Goal: Task Accomplishment & Management: Use online tool/utility

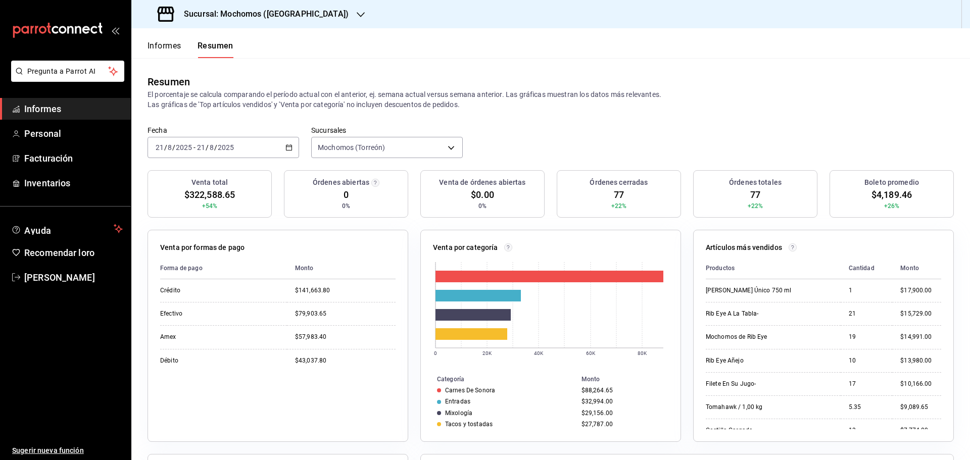
click at [167, 49] on font "Informes" at bounding box center [165, 46] width 34 height 10
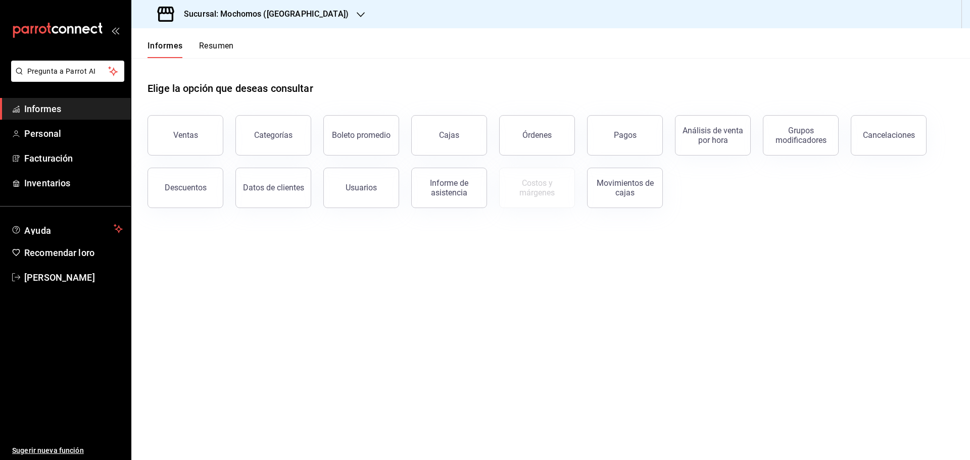
click at [228, 47] on font "Resumen" at bounding box center [216, 46] width 35 height 10
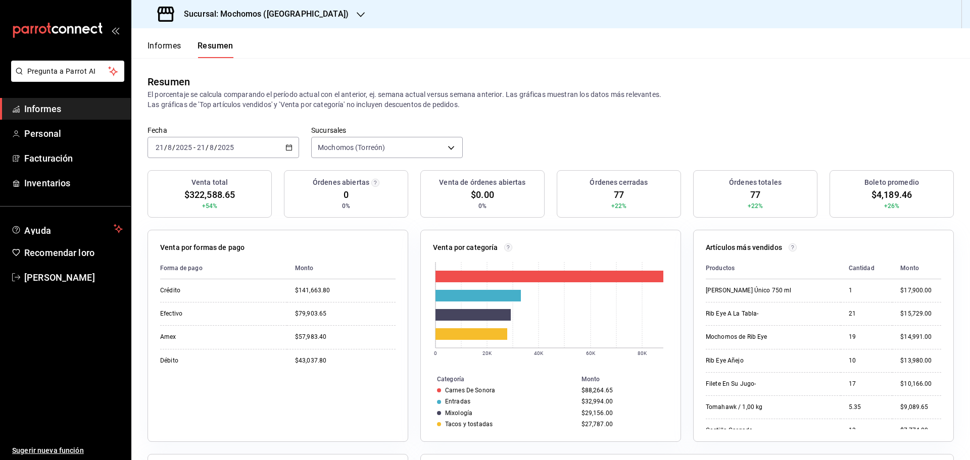
click at [255, 152] on div "[DATE] [DATE] - [DATE] [DATE]" at bounding box center [224, 147] width 152 height 21
click at [183, 295] on font "Rango de fechas" at bounding box center [183, 292] width 54 height 8
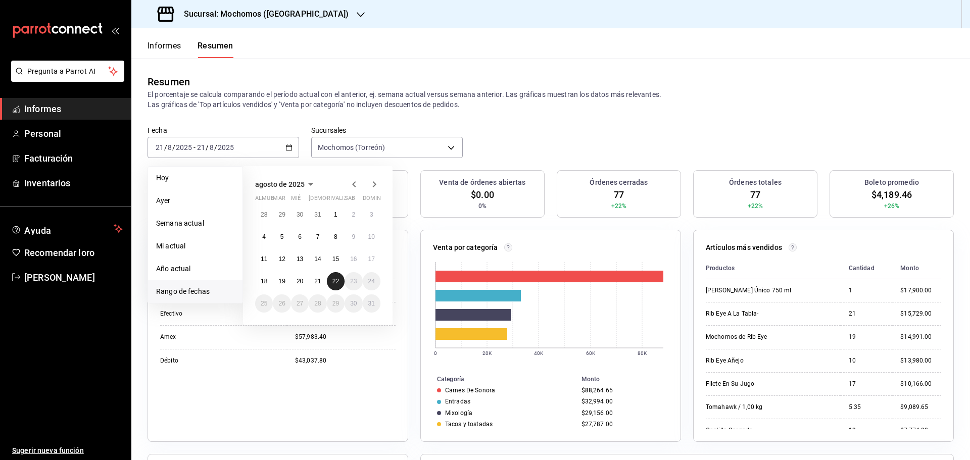
click at [332, 284] on button "22" at bounding box center [336, 281] width 18 height 18
click at [333, 284] on font "22" at bounding box center [336, 281] width 7 height 7
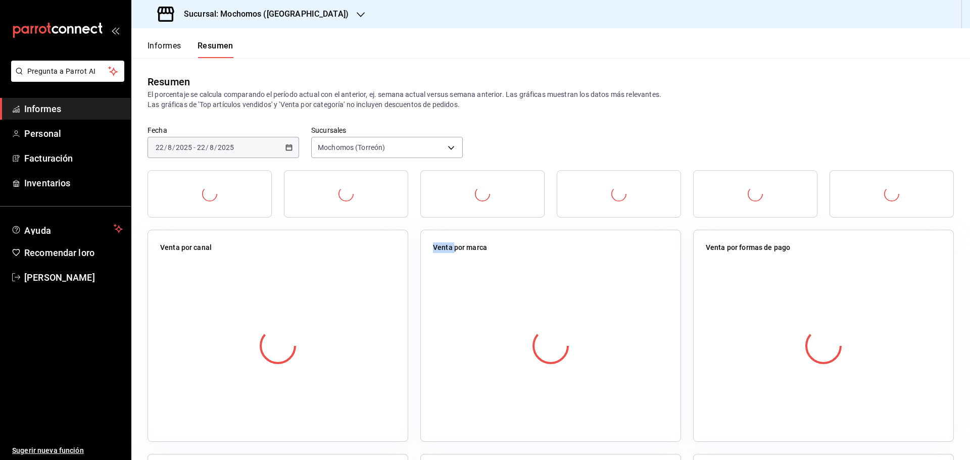
click at [333, 284] on div at bounding box center [278, 346] width 236 height 178
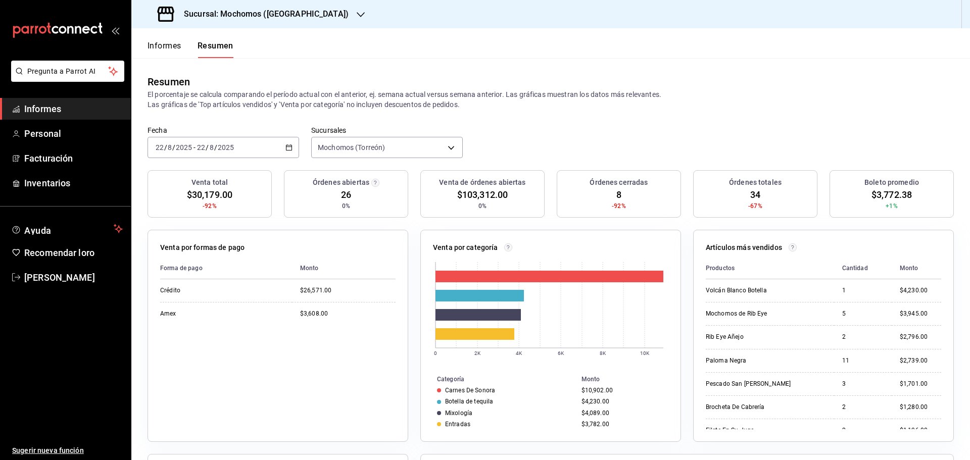
click at [156, 45] on font "Informes" at bounding box center [165, 46] width 34 height 10
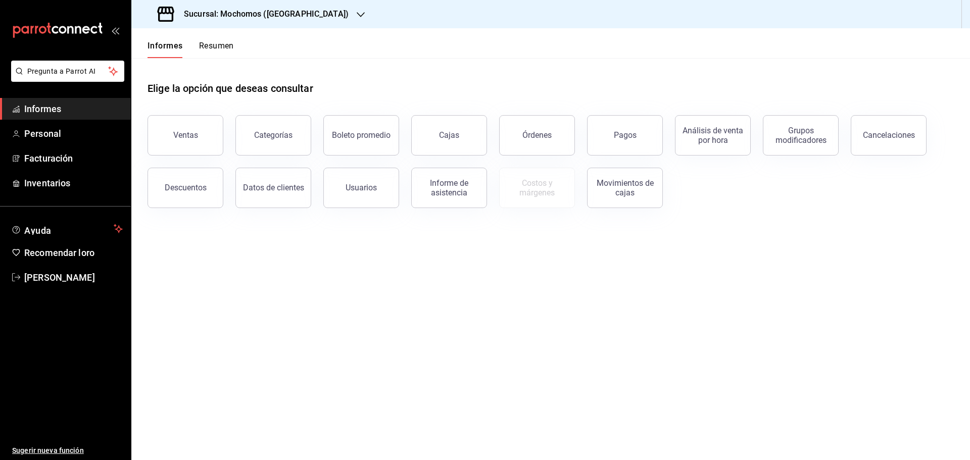
click at [210, 47] on font "Resumen" at bounding box center [216, 46] width 35 height 10
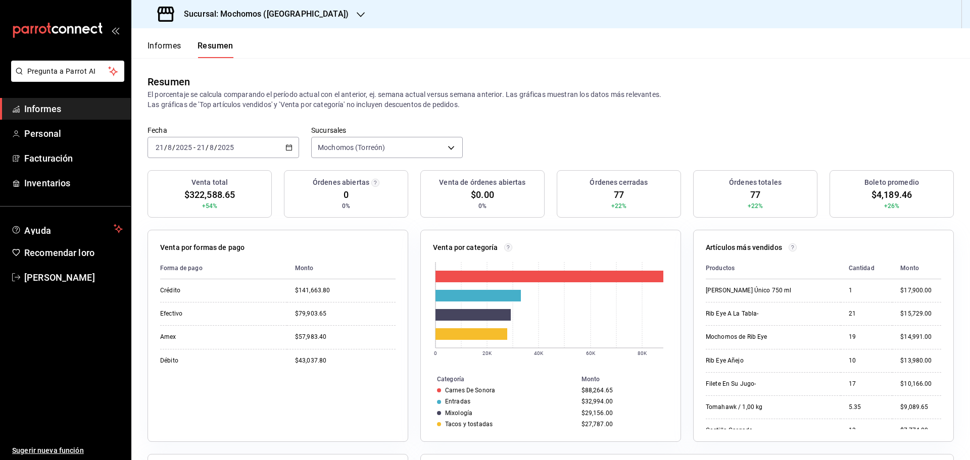
click at [172, 49] on font "Informes" at bounding box center [165, 46] width 34 height 10
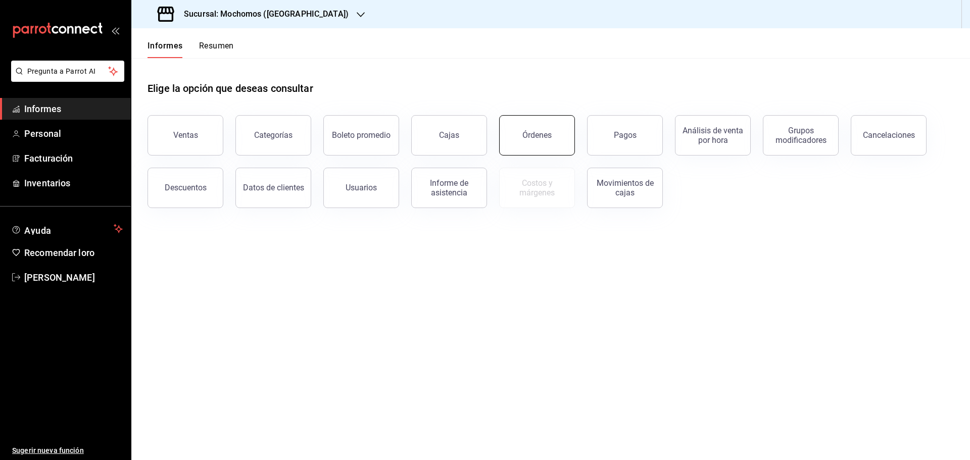
click at [535, 144] on button "Órdenes" at bounding box center [537, 135] width 76 height 40
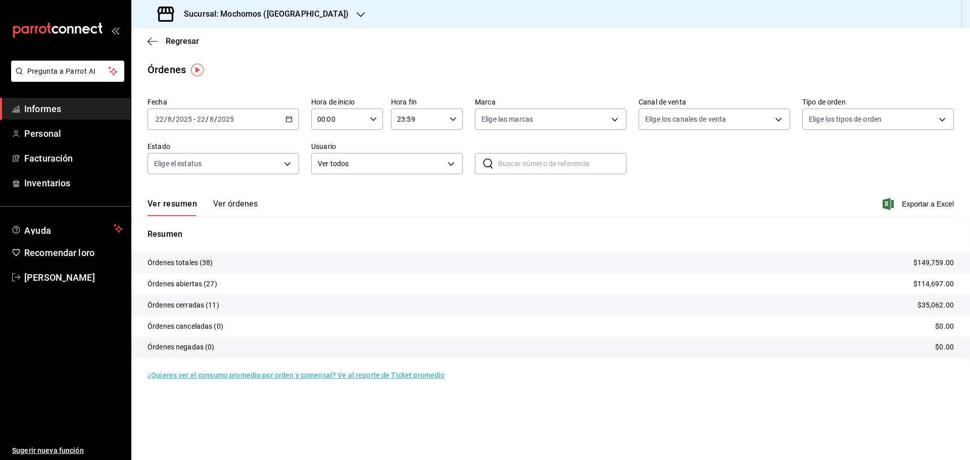
click at [291, 121] on icon "button" at bounding box center [289, 119] width 7 height 7
click at [196, 264] on font "Rango de fechas" at bounding box center [183, 263] width 54 height 8
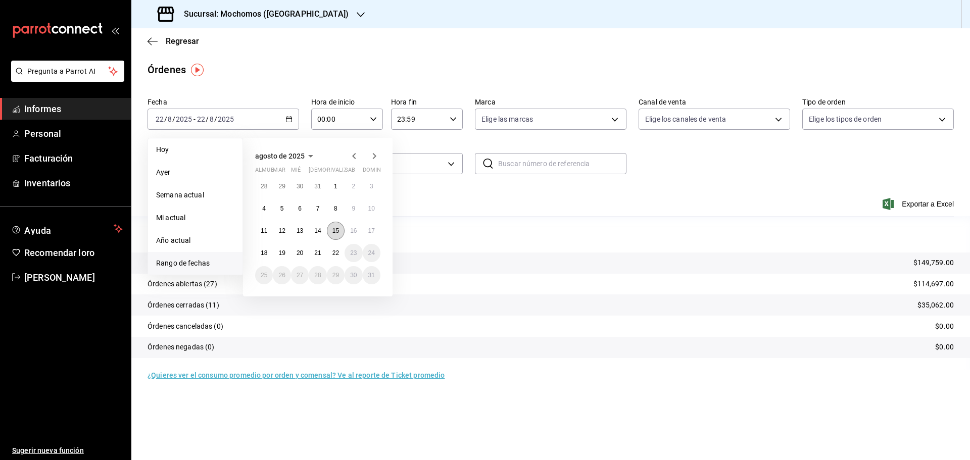
click at [334, 229] on font "15" at bounding box center [336, 230] width 7 height 7
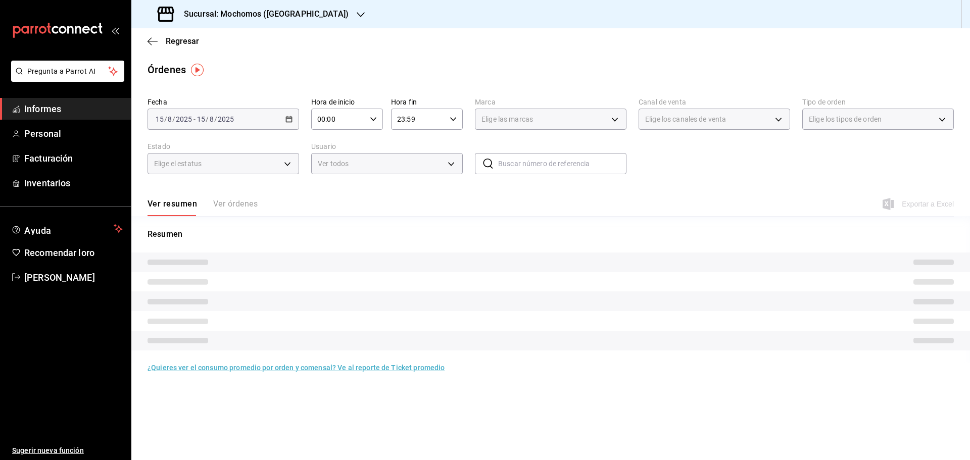
click at [375, 113] on div "00:00 Hora de inicio" at bounding box center [347, 119] width 72 height 21
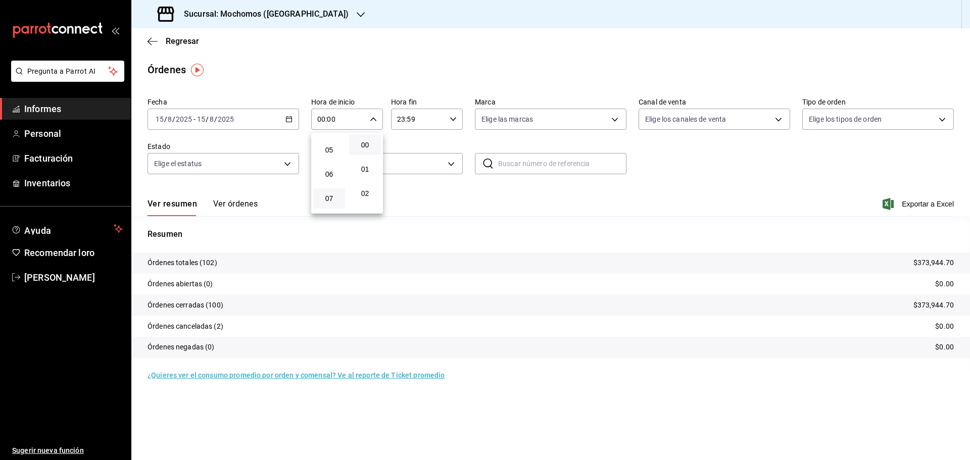
scroll to position [101, 0]
click at [336, 168] on span "05" at bounding box center [329, 165] width 20 height 8
type input "05:00"
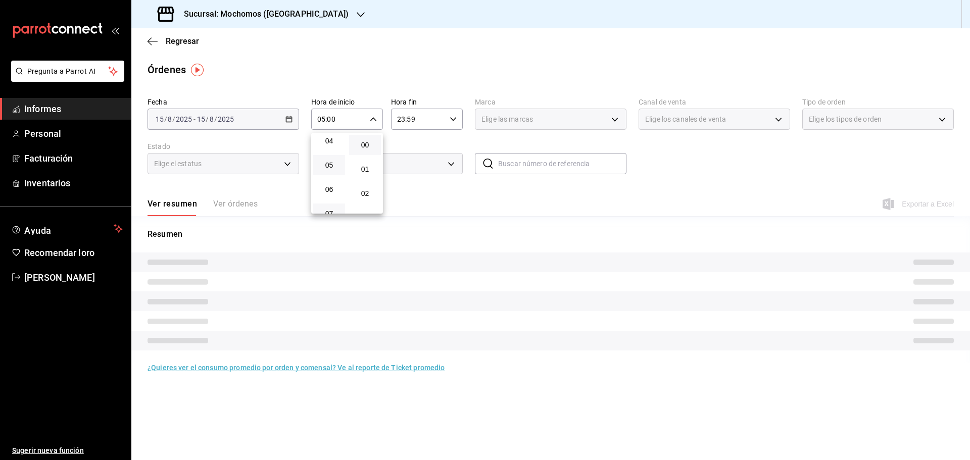
click at [336, 168] on span "05" at bounding box center [329, 165] width 20 height 8
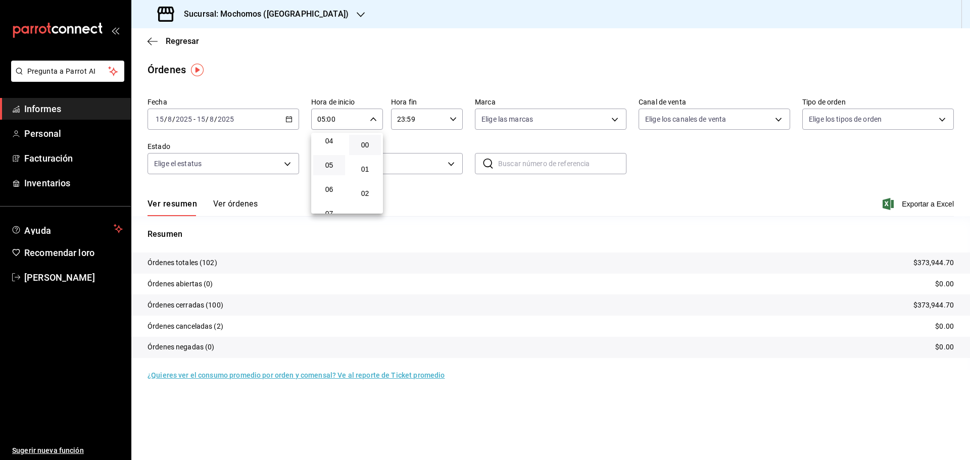
click at [914, 208] on div at bounding box center [485, 230] width 970 height 460
click at [914, 204] on font "Exportar a Excel" at bounding box center [928, 204] width 52 height 8
click at [71, 158] on font "Facturación" at bounding box center [48, 158] width 49 height 11
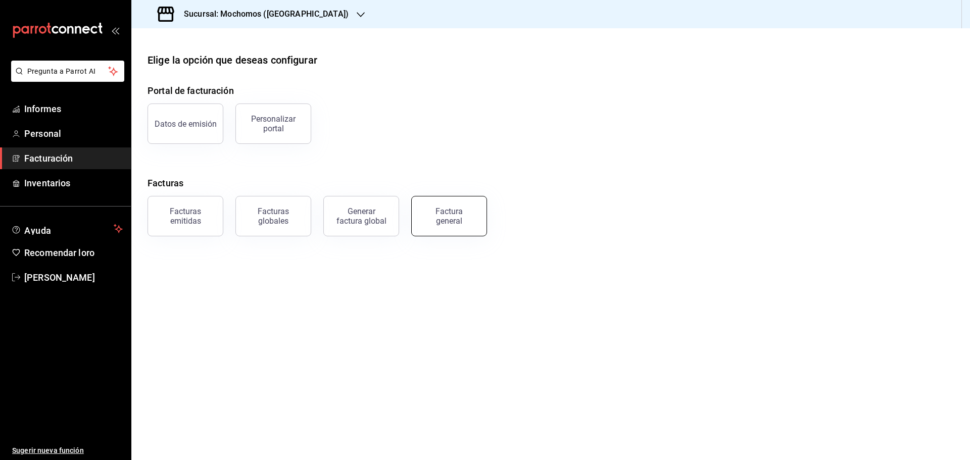
click at [463, 218] on div "Factura general" at bounding box center [449, 216] width 51 height 19
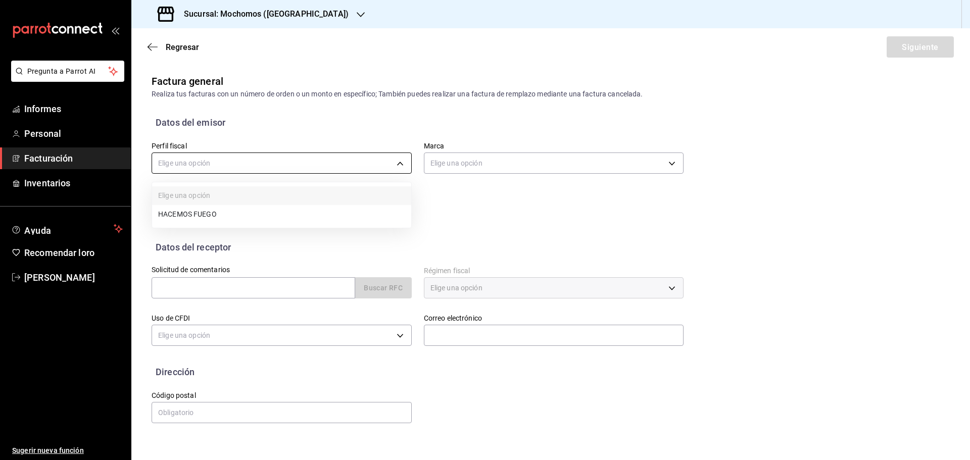
click at [248, 165] on body "Pregunta a Parrot AI Informes Personal Facturación Inventarios Ayuda Recomendar…" at bounding box center [485, 230] width 970 height 460
click at [209, 216] on font "HACEMOS FUEGO" at bounding box center [187, 215] width 59 height 8
type input "c46066b3-a9ad-4c13-9154-47f80df86098"
type input "c8544d00-0077-49dd-9e07-f6fffff65e49"
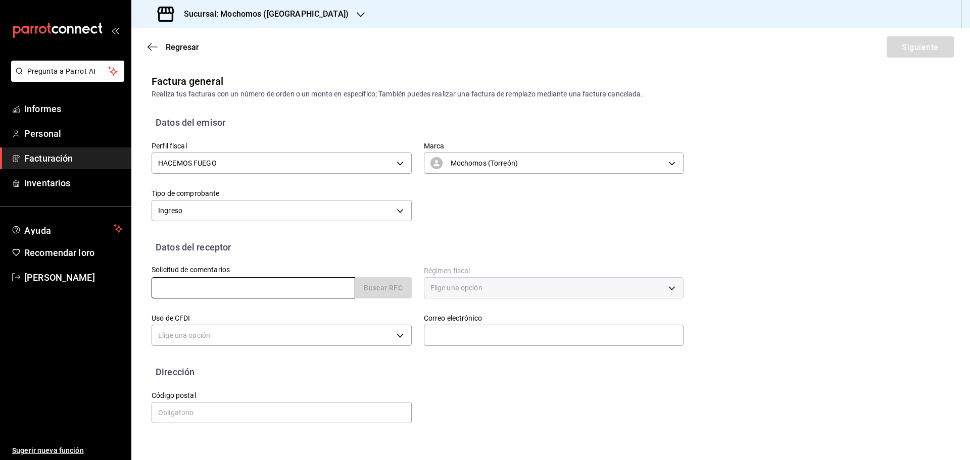
click at [206, 289] on input "text" at bounding box center [254, 287] width 204 height 21
paste input "CTO811023TB4"
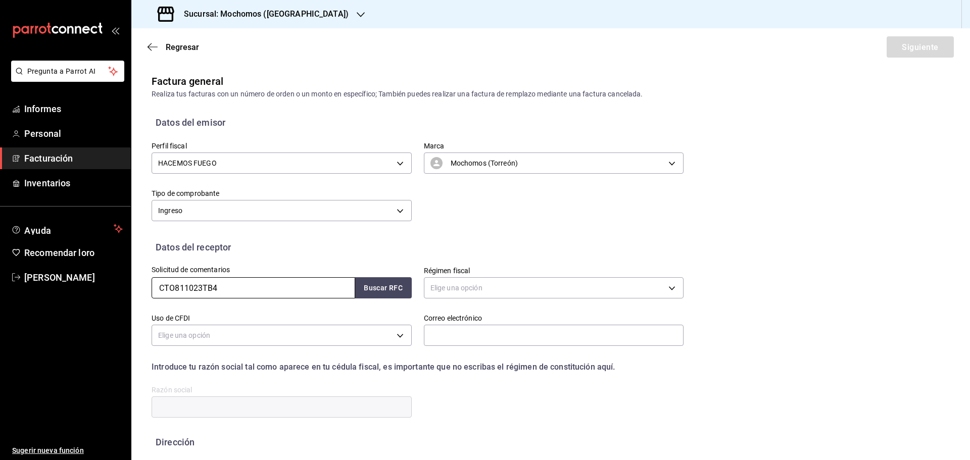
type input "CTO811023TB4"
click at [498, 286] on body "Pregunta a Parrot AI Informes Personal Facturación Inventarios Ayuda Recomendar…" at bounding box center [485, 230] width 970 height 460
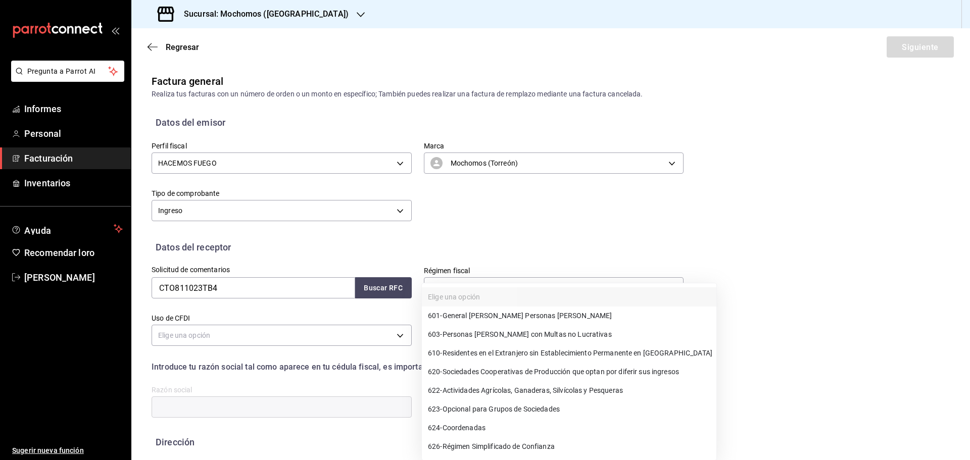
click at [514, 322] on li "601 - General [PERSON_NAME] Personas [PERSON_NAME]" at bounding box center [569, 316] width 295 height 19
type input "601"
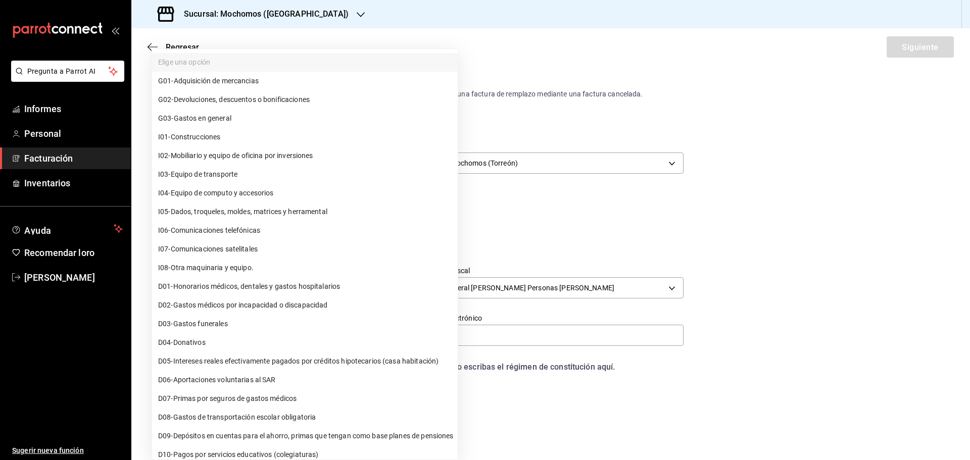
click at [236, 338] on body "Pregunta a Parrot AI Informes Personal Facturación Inventarios Ayuda Recomendar…" at bounding box center [485, 230] width 970 height 460
click at [231, 120] on font "Gastos en general" at bounding box center [203, 119] width 58 height 8
type input "G03"
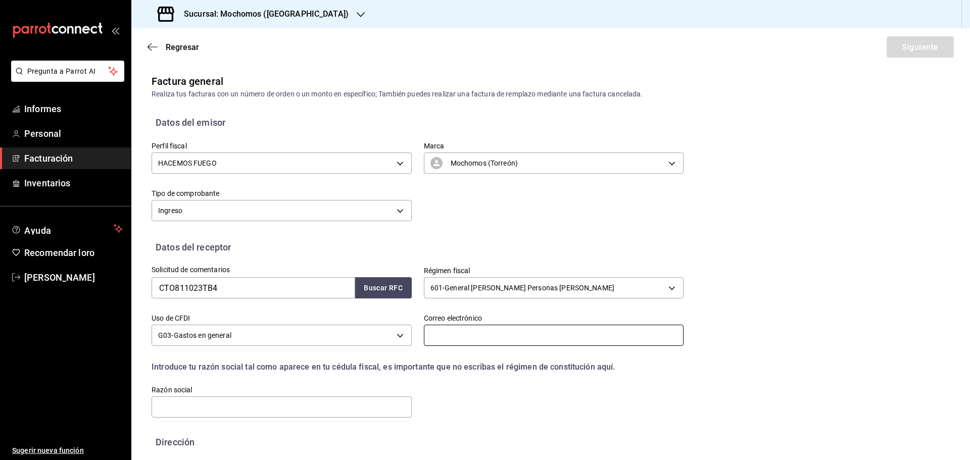
click at [453, 334] on input "text" at bounding box center [554, 335] width 260 height 21
paste input "[EMAIL_ADDRESS][DOMAIN_NAME]"
type input "[EMAIL_ADDRESS][DOMAIN_NAME]"
click at [213, 408] on input "text" at bounding box center [282, 407] width 260 height 21
paste input "CAMPESTRE TORREON"
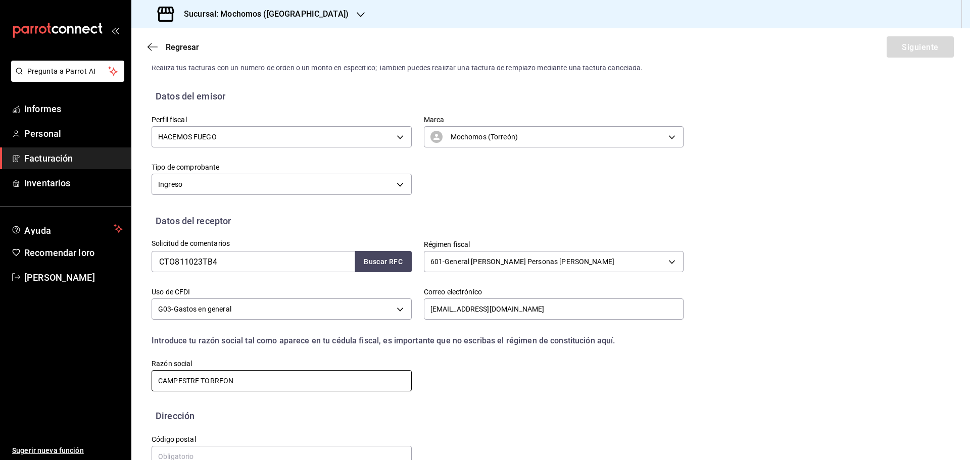
scroll to position [51, 0]
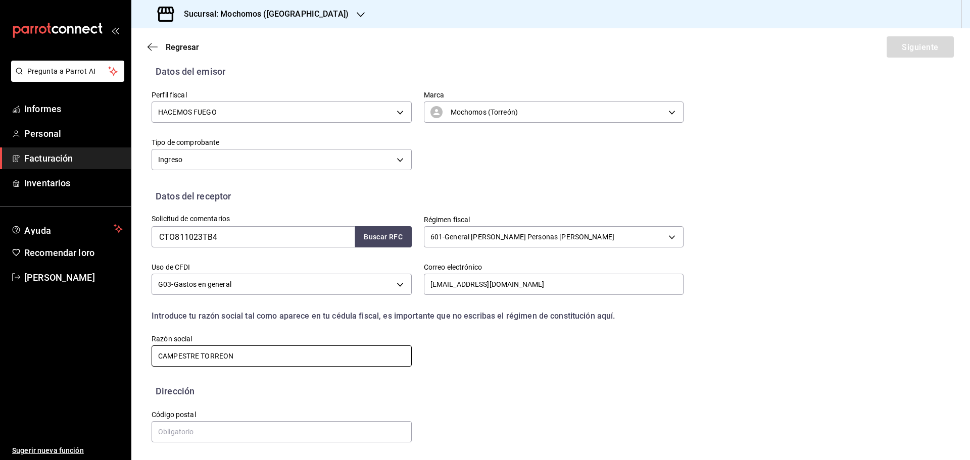
type input "CAMPESTRE TORREON"
click at [222, 429] on input "text" at bounding box center [282, 432] width 260 height 21
type input "27250"
click at [902, 51] on font "Siguiente" at bounding box center [920, 47] width 36 height 10
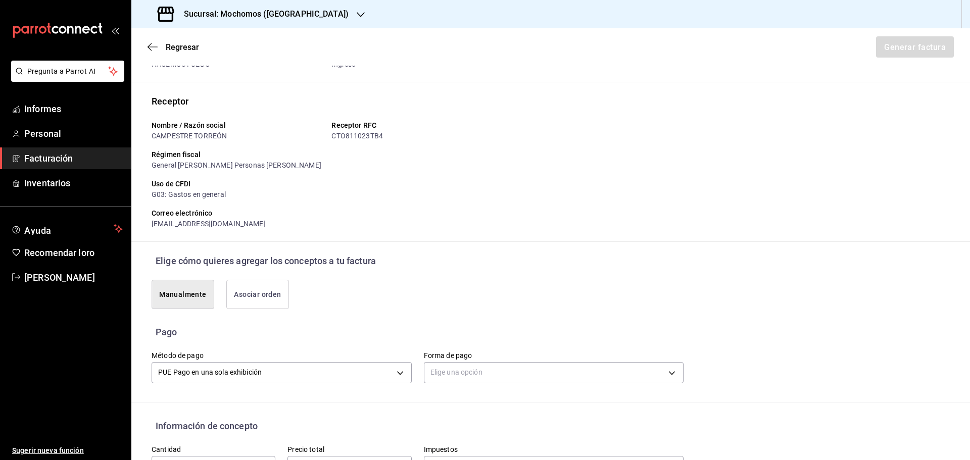
click at [253, 298] on font "Asociar orden" at bounding box center [257, 295] width 47 height 8
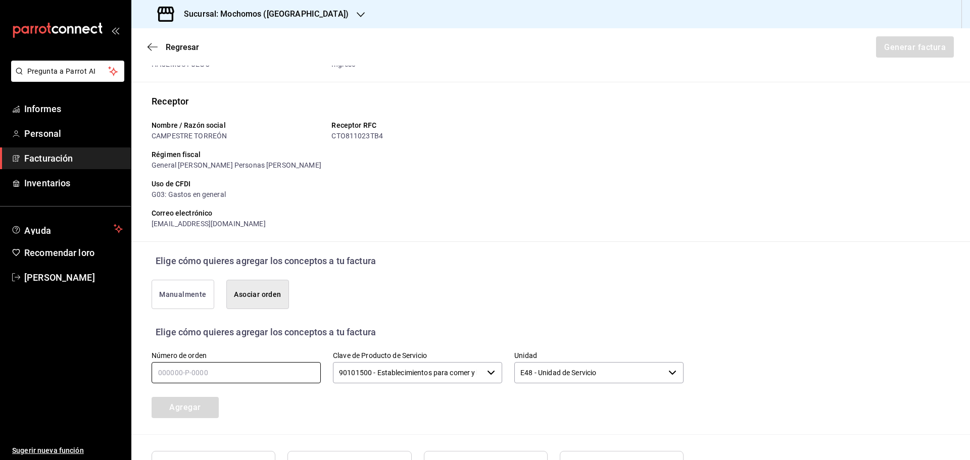
click at [213, 369] on input "text" at bounding box center [236, 372] width 169 height 21
type input "150825-p-0092"
click at [196, 403] on font "Agregar" at bounding box center [184, 408] width 31 height 10
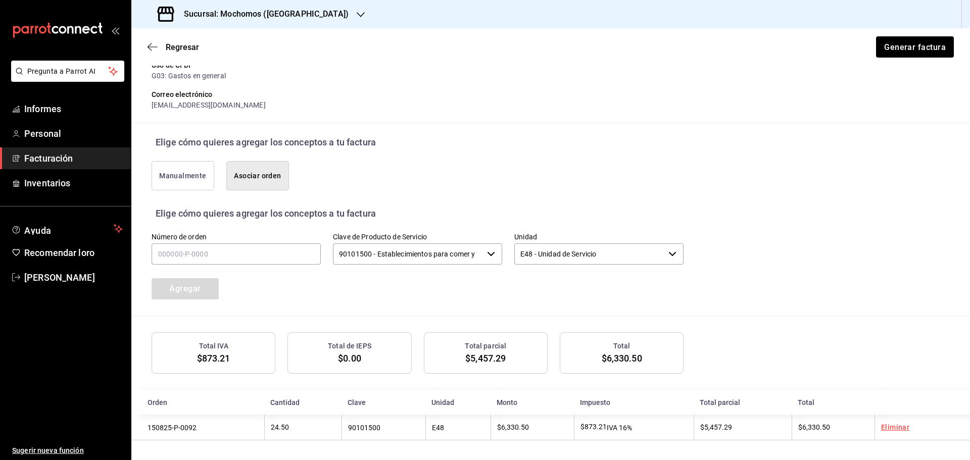
scroll to position [170, 0]
click at [894, 48] on font "Generar factura" at bounding box center [915, 47] width 62 height 10
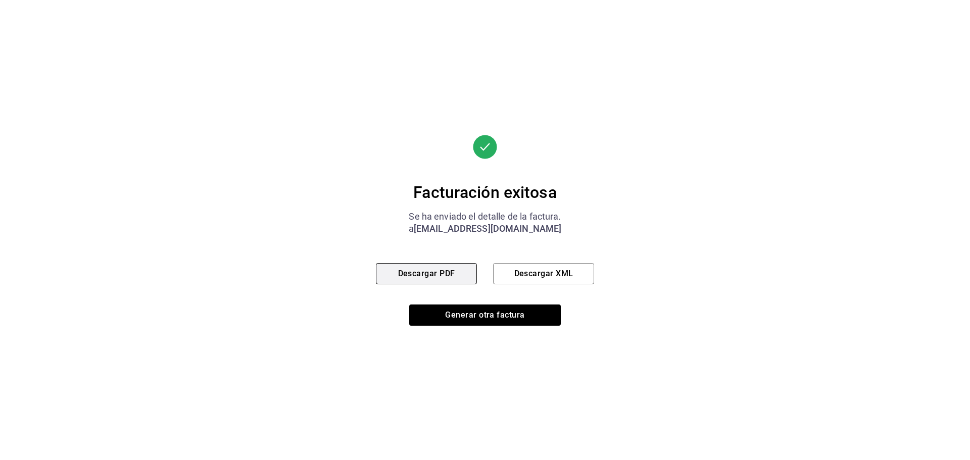
click at [426, 278] on font "Descargar PDF" at bounding box center [426, 274] width 57 height 10
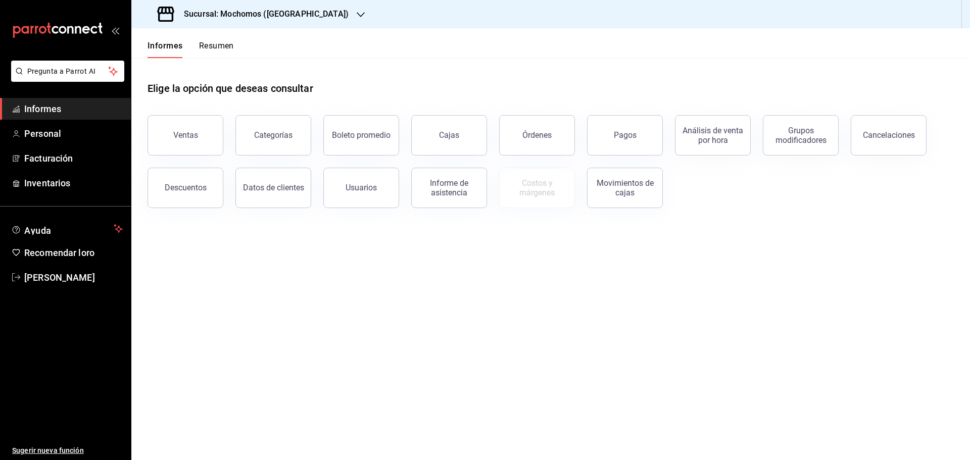
click at [217, 49] on font "Resumen" at bounding box center [216, 46] width 35 height 10
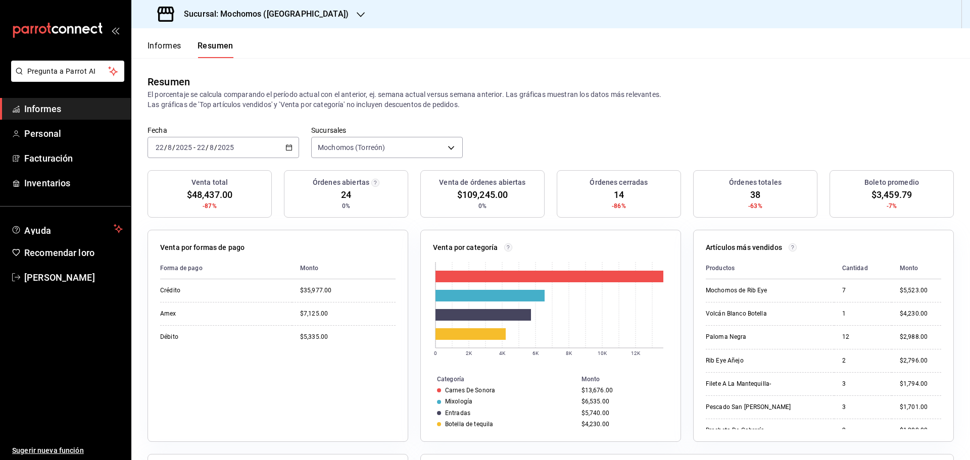
click at [170, 48] on font "Informes" at bounding box center [165, 46] width 34 height 10
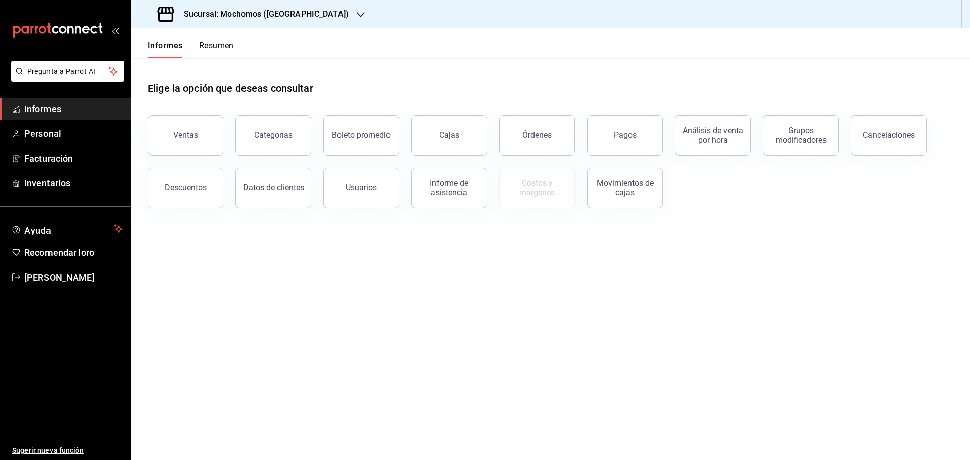
click at [211, 47] on font "Resumen" at bounding box center [216, 46] width 35 height 10
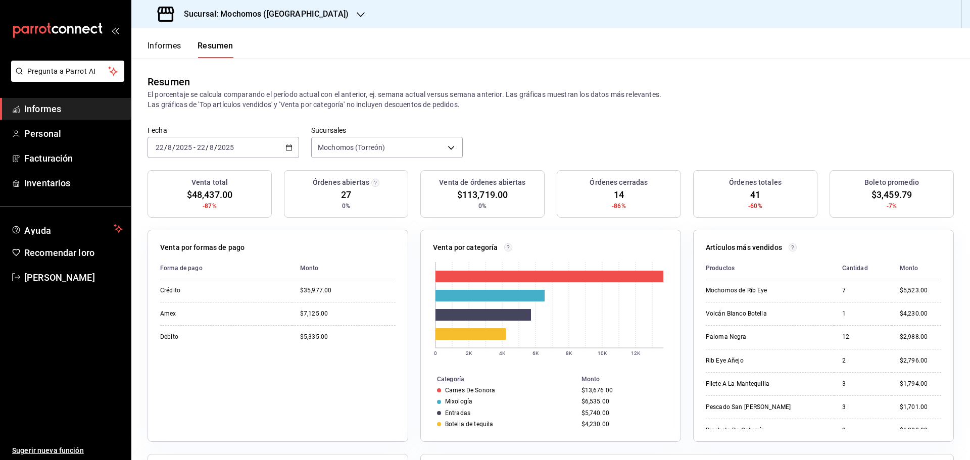
click at [174, 51] on font "Informes" at bounding box center [165, 45] width 34 height 11
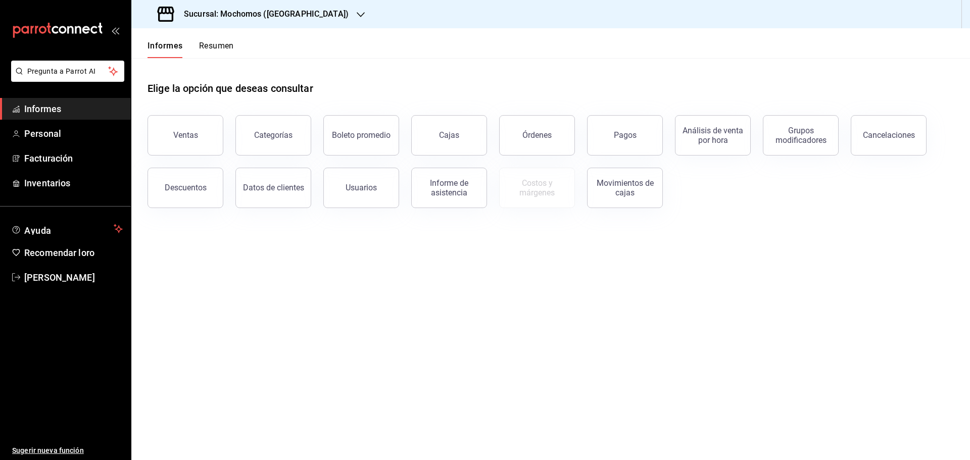
click at [206, 48] on font "Resumen" at bounding box center [216, 46] width 35 height 10
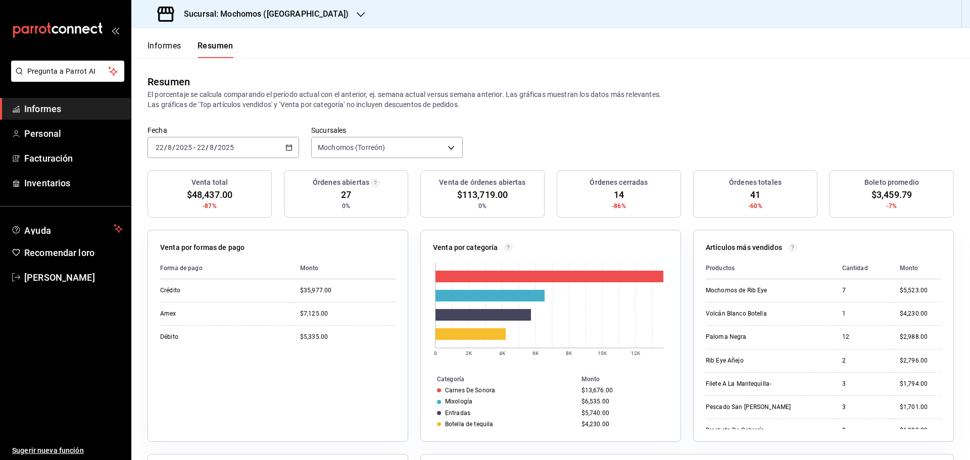
click at [172, 45] on font "Informes" at bounding box center [165, 46] width 34 height 10
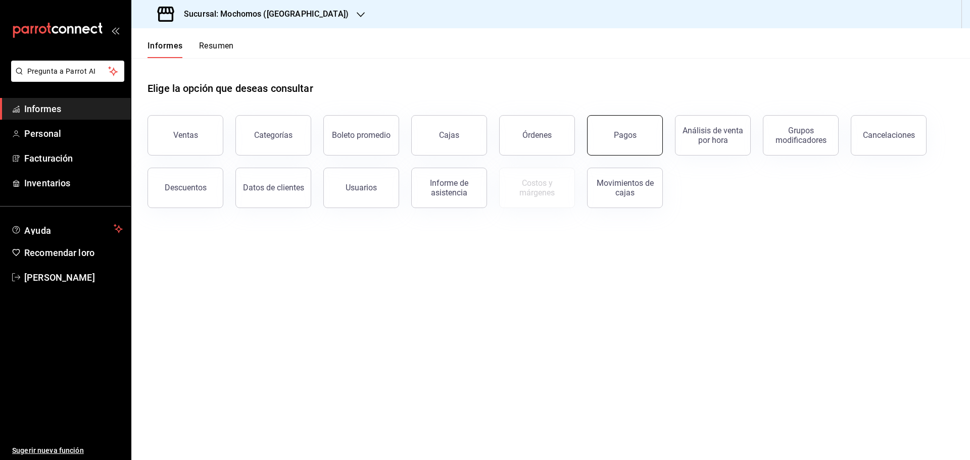
click at [643, 149] on button "Pagos" at bounding box center [625, 135] width 76 height 40
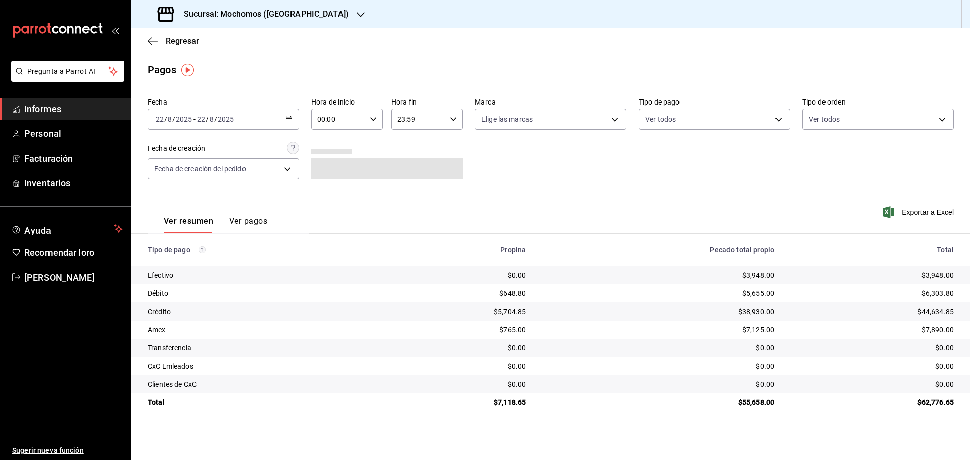
click at [372, 122] on icon "button" at bounding box center [373, 119] width 7 height 7
click at [328, 170] on button "05" at bounding box center [329, 165] width 32 height 20
type input "05:00"
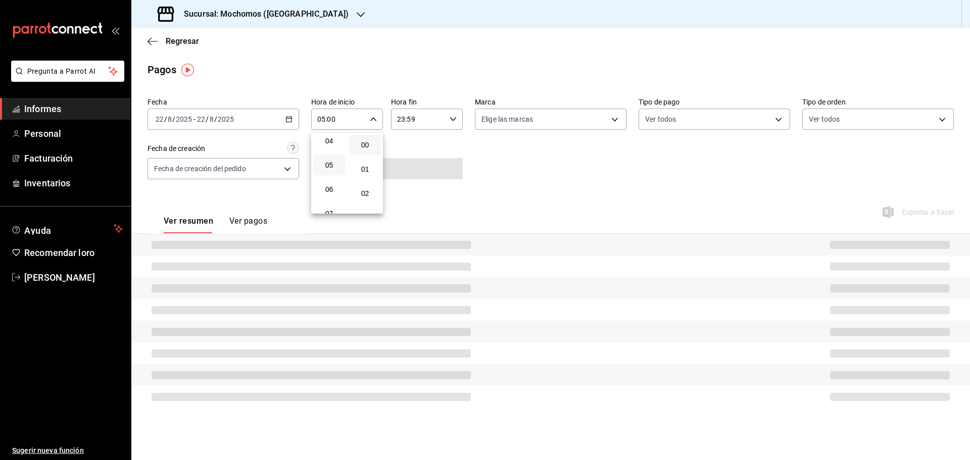
click at [328, 170] on button "05" at bounding box center [329, 165] width 32 height 20
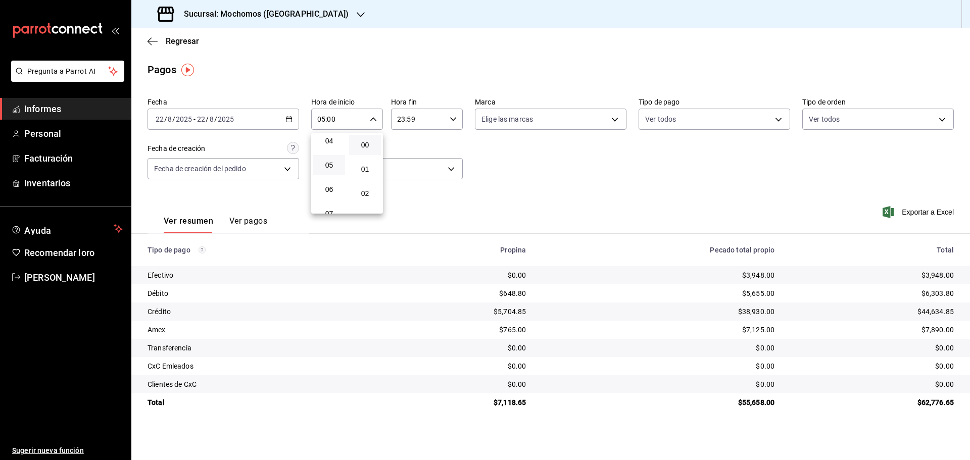
click at [181, 45] on div at bounding box center [485, 230] width 970 height 460
click at [191, 42] on font "Regresar" at bounding box center [182, 41] width 33 height 10
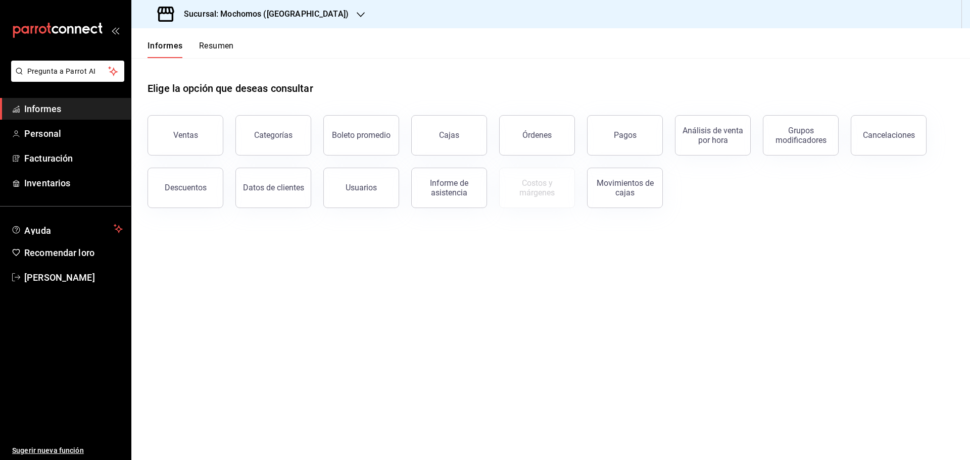
click at [210, 47] on font "Resumen" at bounding box center [216, 46] width 35 height 10
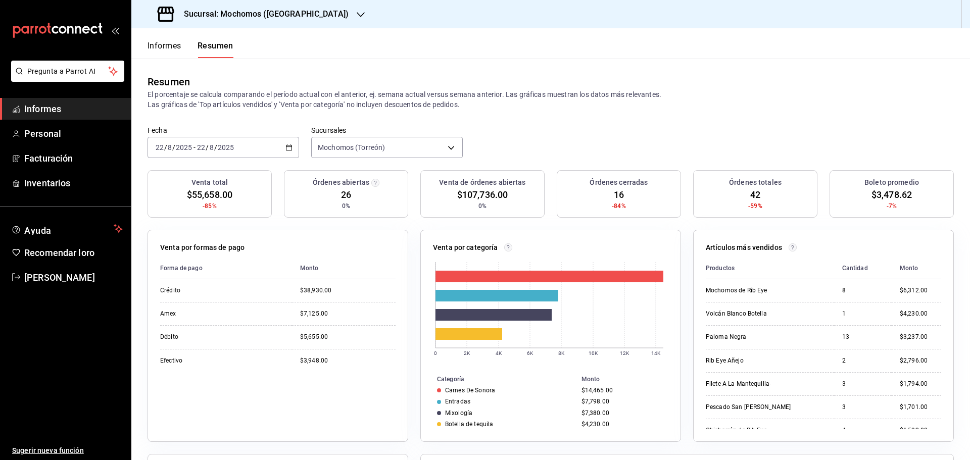
click at [150, 48] on font "Informes" at bounding box center [165, 46] width 34 height 10
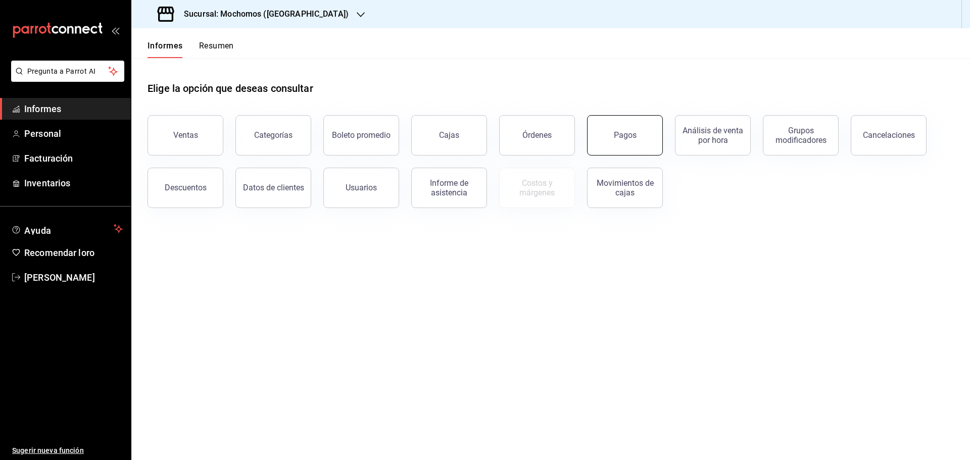
click at [623, 143] on button "Pagos" at bounding box center [625, 135] width 76 height 40
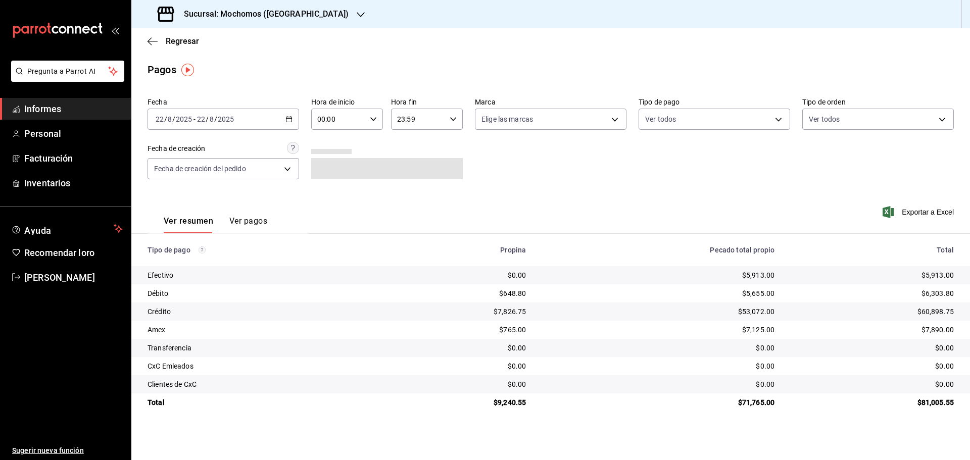
click at [339, 120] on input "00:00" at bounding box center [338, 119] width 55 height 20
click at [334, 169] on button "05" at bounding box center [329, 165] width 32 height 20
type input "05:00"
click at [334, 169] on button "05" at bounding box center [329, 165] width 32 height 20
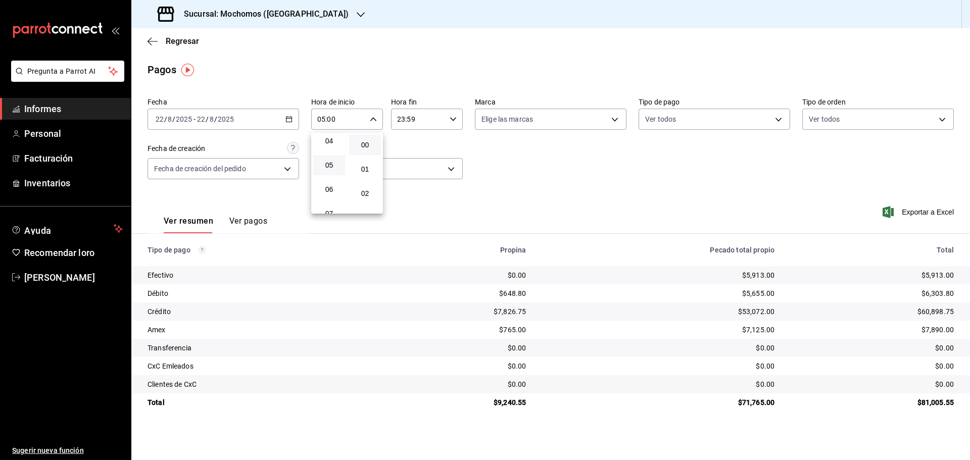
click at [915, 214] on div at bounding box center [485, 230] width 970 height 460
click at [927, 209] on font "Exportar a Excel" at bounding box center [928, 212] width 52 height 8
click at [58, 161] on font "Facturación" at bounding box center [48, 158] width 49 height 11
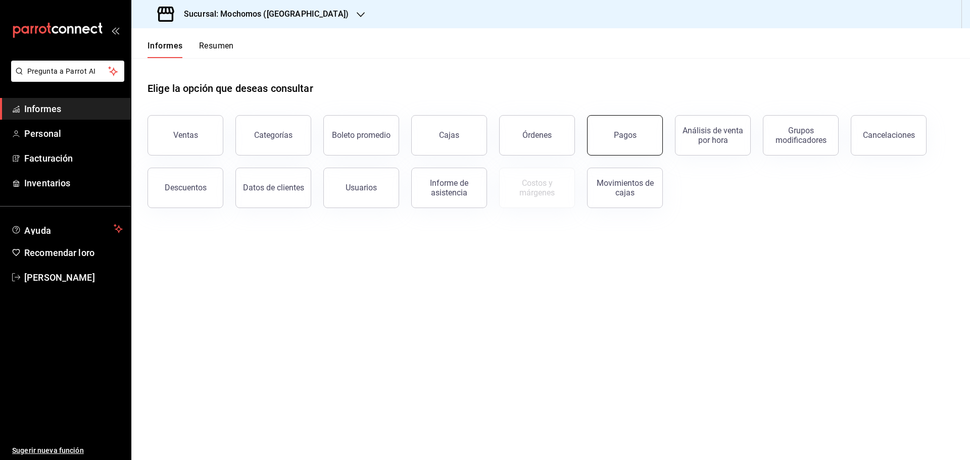
click at [647, 133] on button "Pagos" at bounding box center [625, 135] width 76 height 40
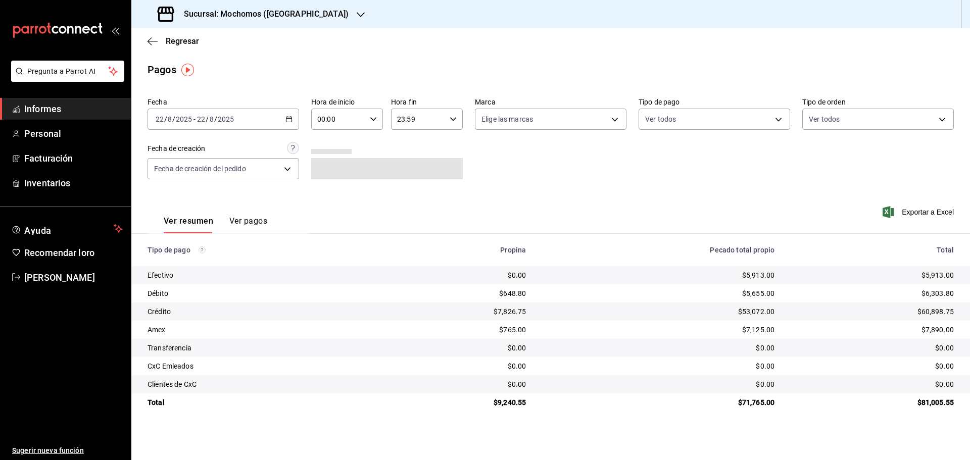
click at [336, 123] on input "00:00" at bounding box center [338, 119] width 55 height 20
click at [332, 183] on button "06" at bounding box center [329, 189] width 32 height 20
type input "06:00"
click at [588, 189] on div at bounding box center [485, 230] width 970 height 460
